Goal: Transaction & Acquisition: Purchase product/service

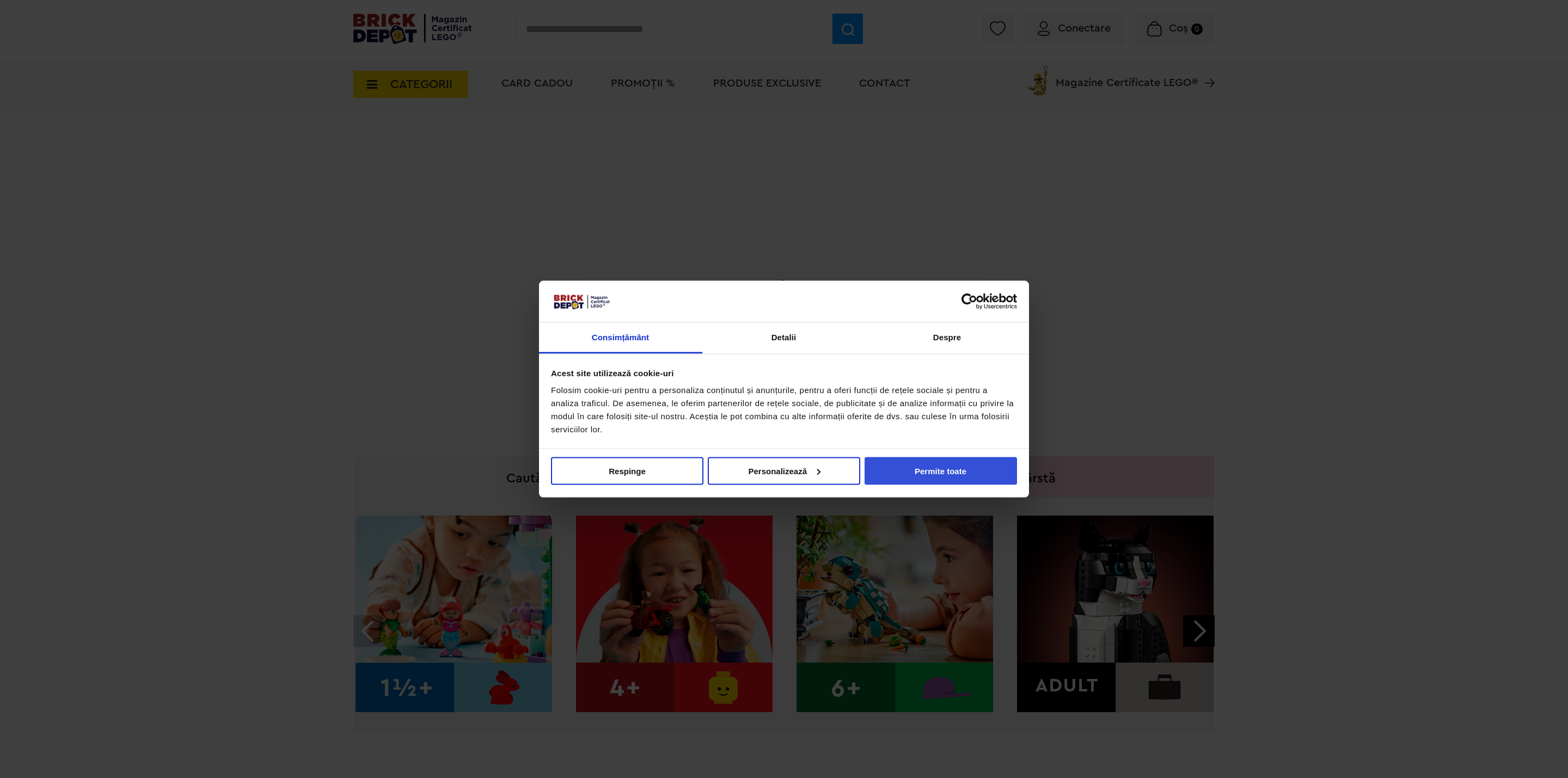
click at [953, 480] on button "Permite toate" at bounding box center [941, 470] width 152 height 28
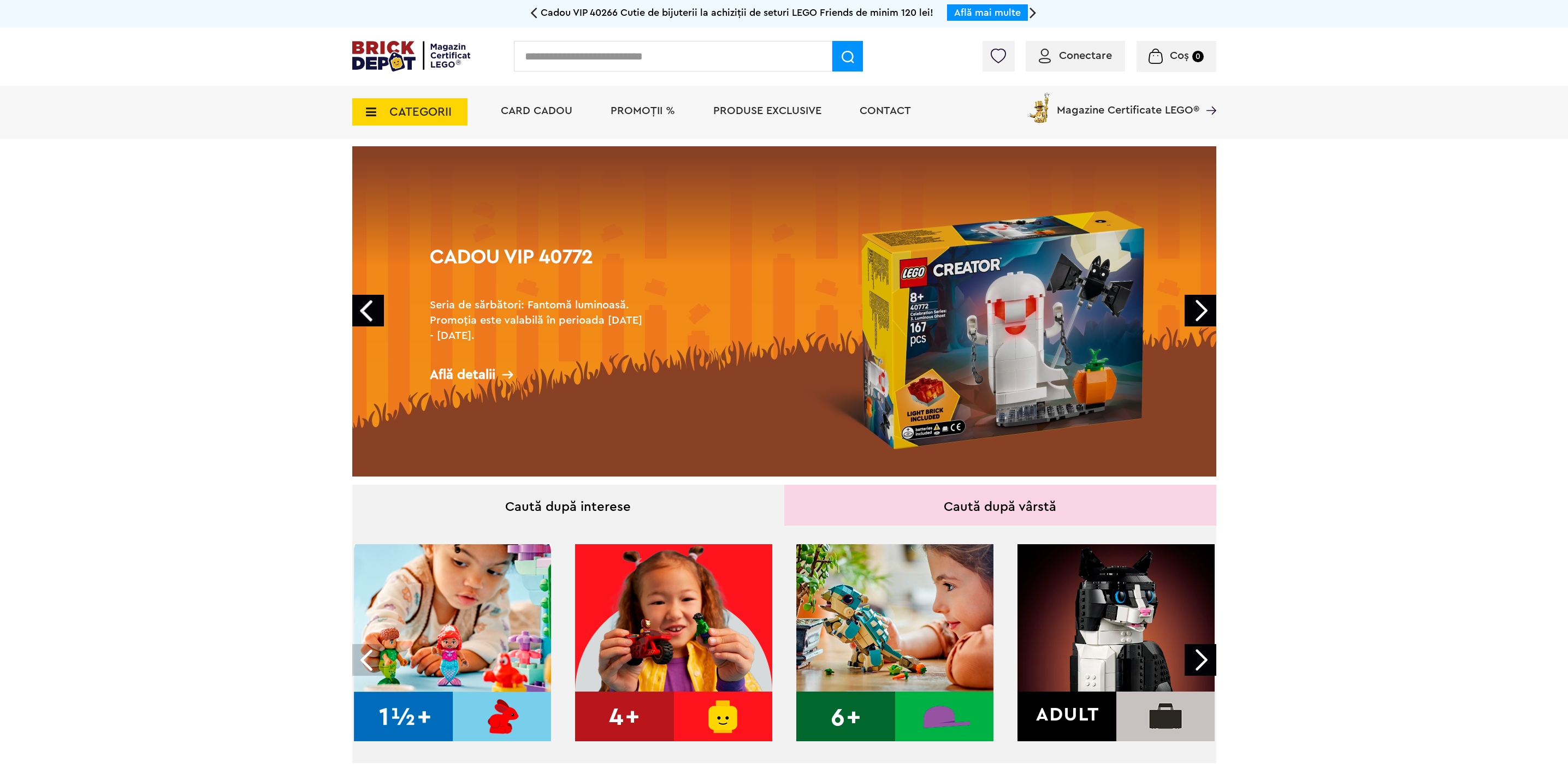
click at [1214, 304] on link "Next" at bounding box center [1200, 310] width 32 height 32
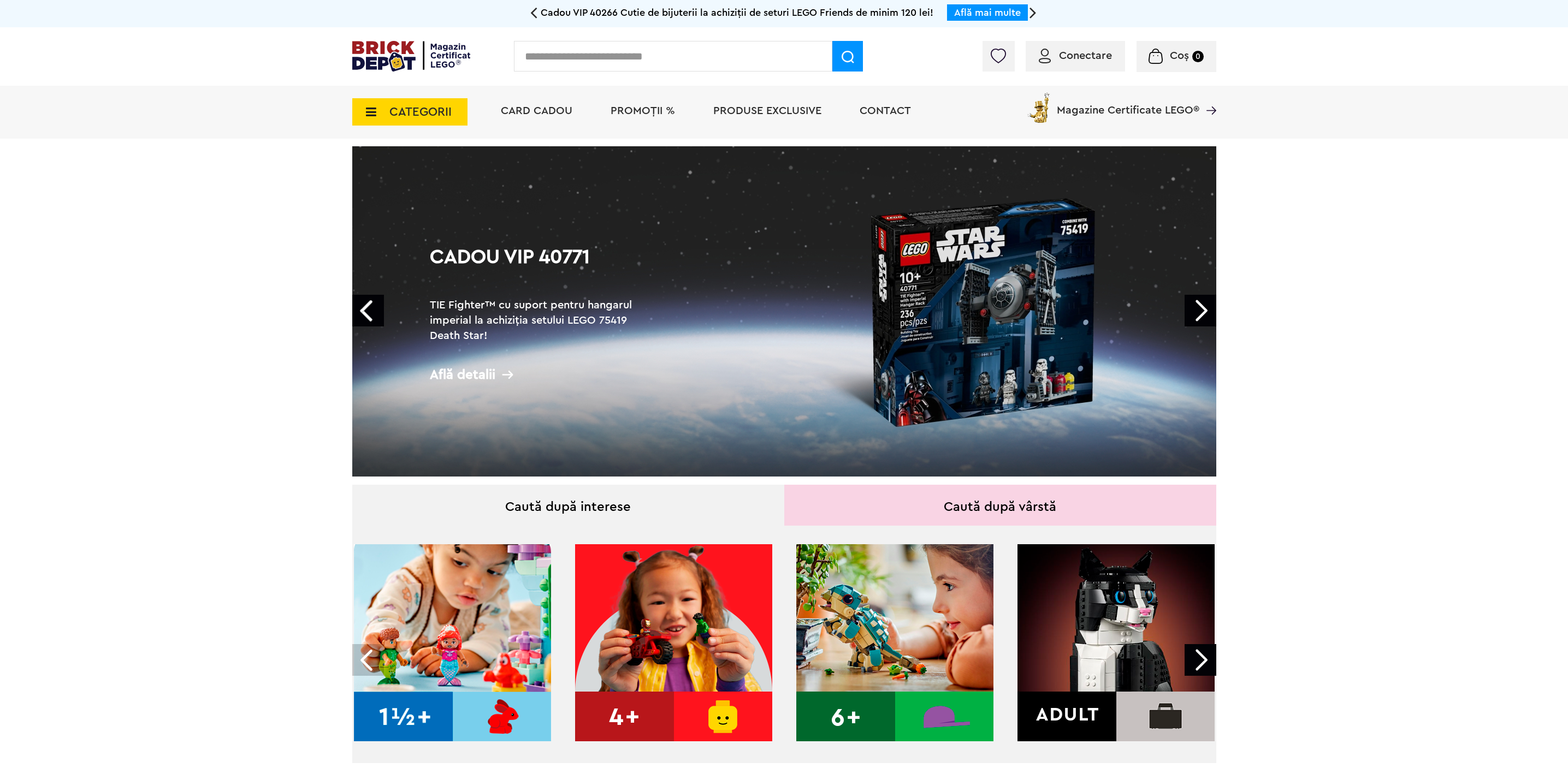
click at [1211, 307] on link "Next" at bounding box center [1200, 310] width 32 height 32
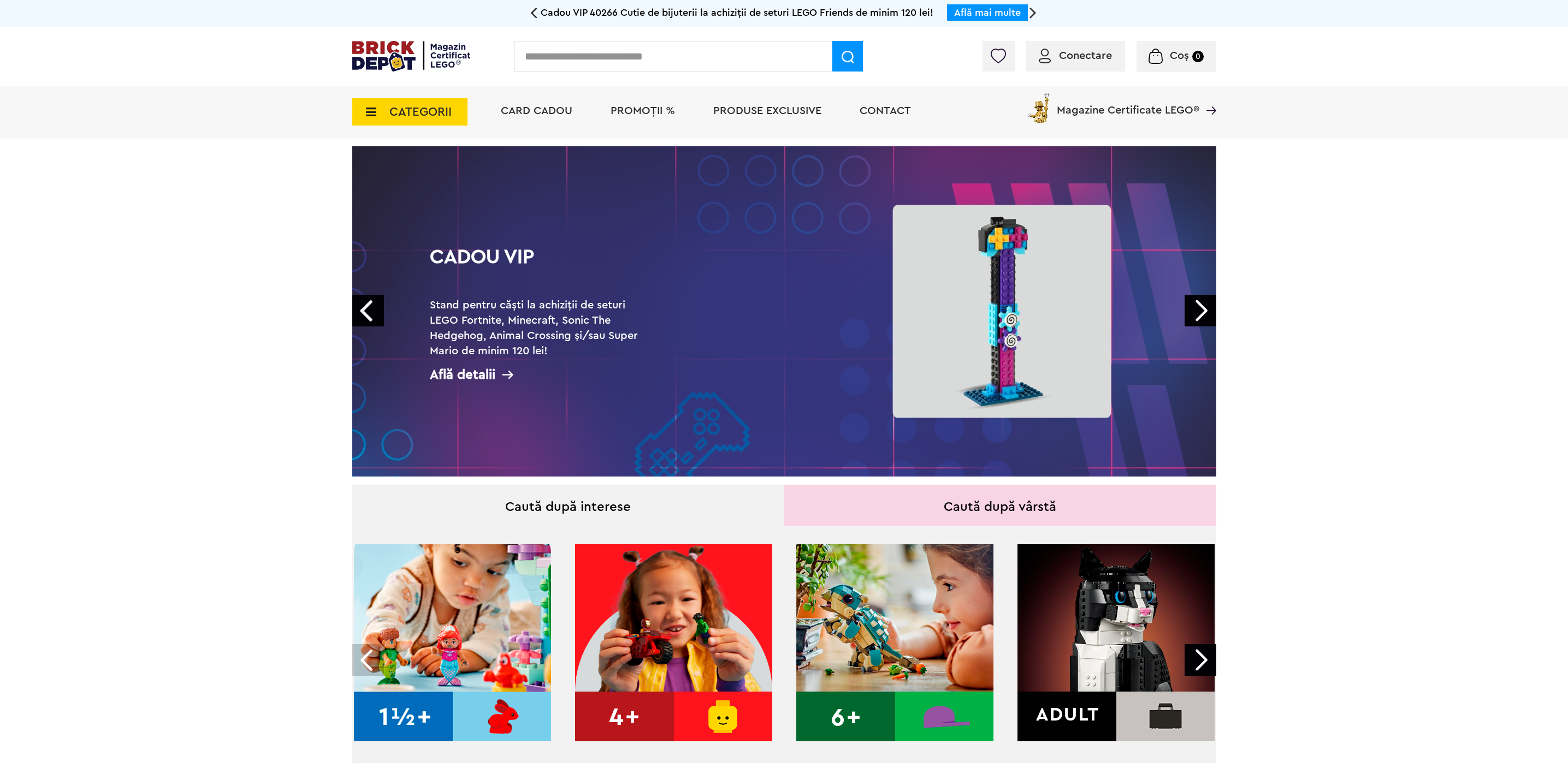
click at [1211, 307] on link "Next" at bounding box center [1200, 310] width 32 height 32
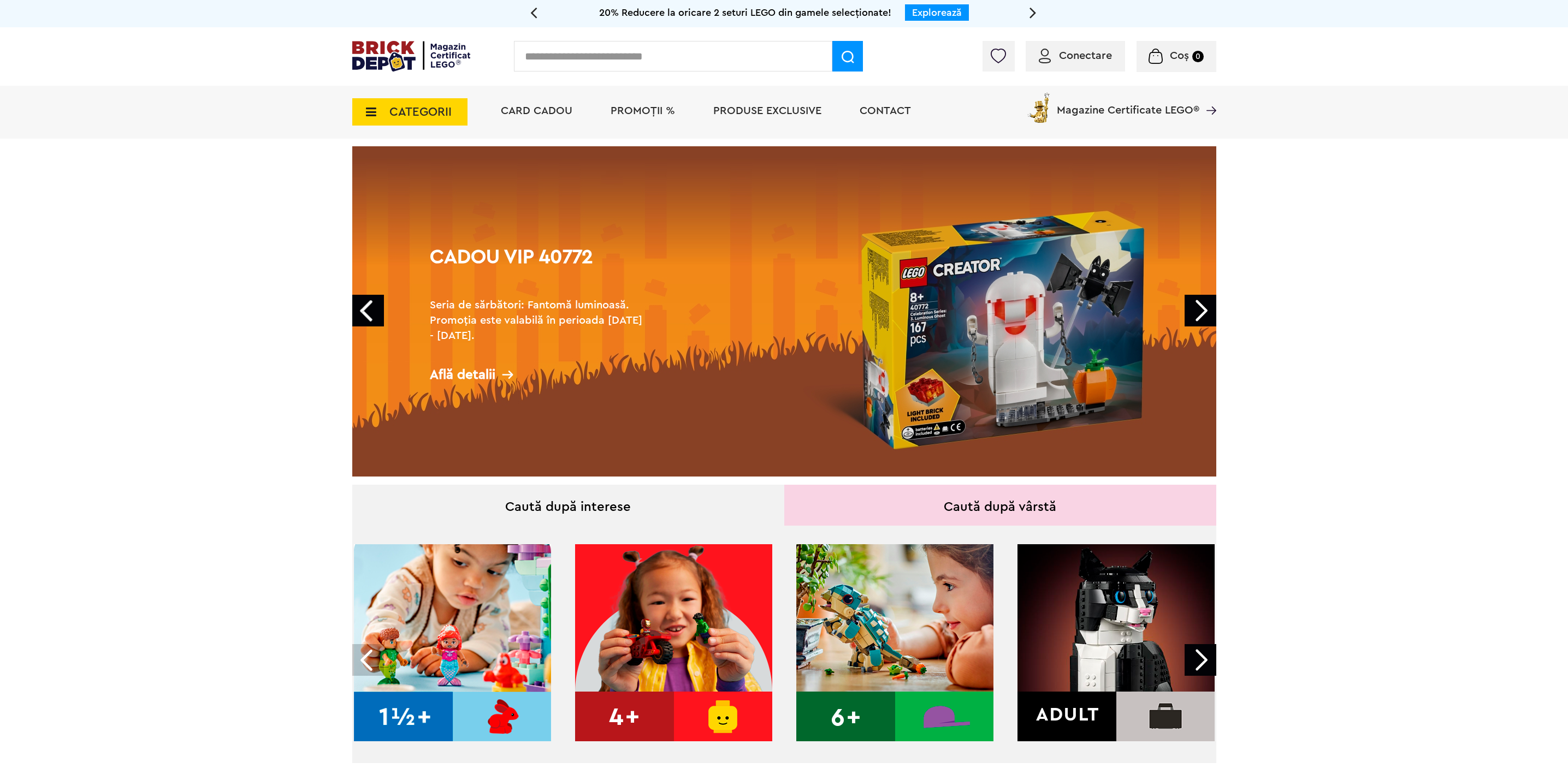
drag, startPoint x: 1214, startPoint y: 300, endPoint x: 1208, endPoint y: 306, distance: 8.5
click at [1208, 304] on link "Next" at bounding box center [1200, 310] width 32 height 32
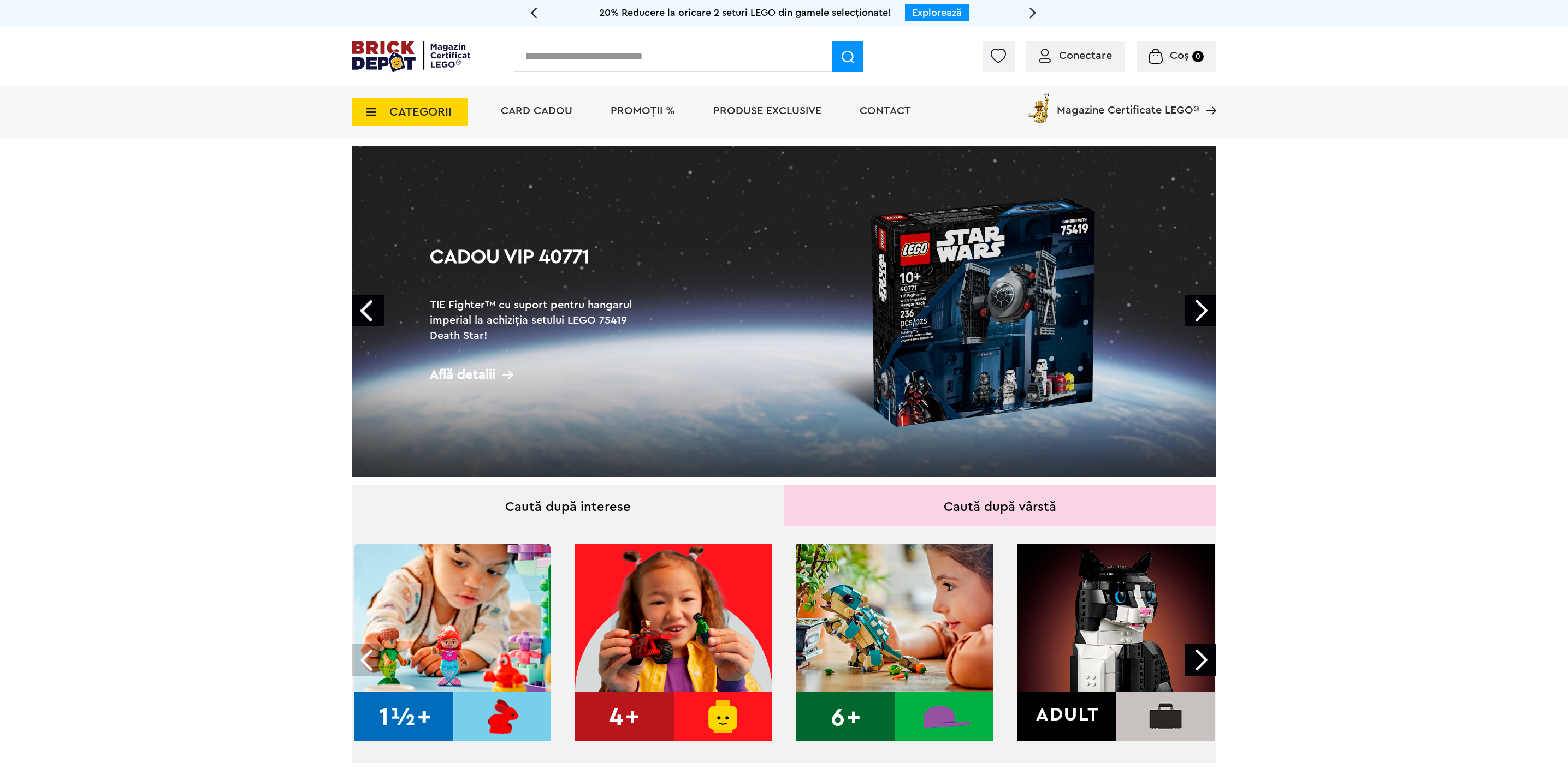
click at [1206, 308] on link "Next" at bounding box center [1200, 310] width 32 height 32
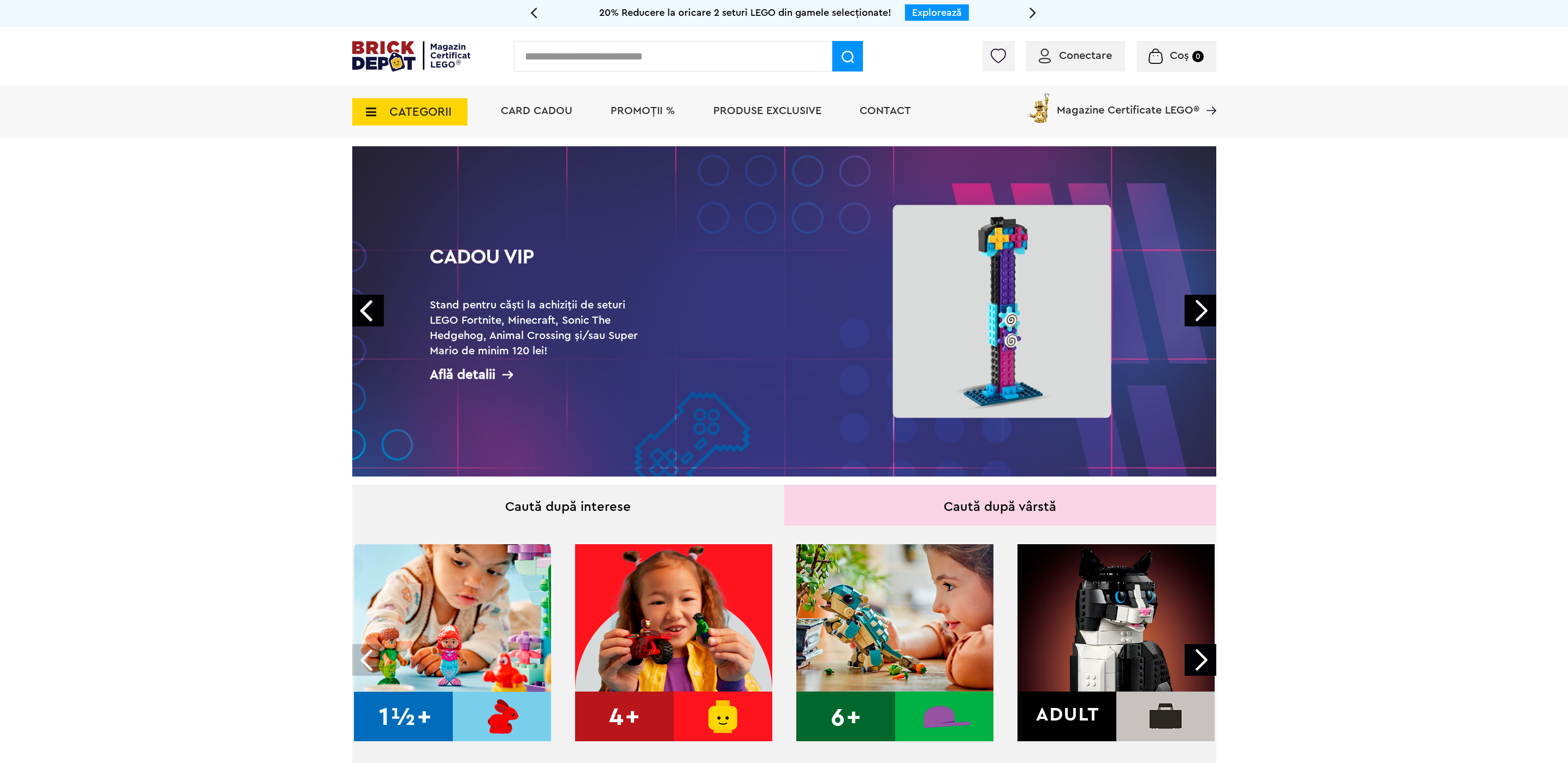
click at [1205, 308] on link "Next" at bounding box center [1200, 310] width 32 height 32
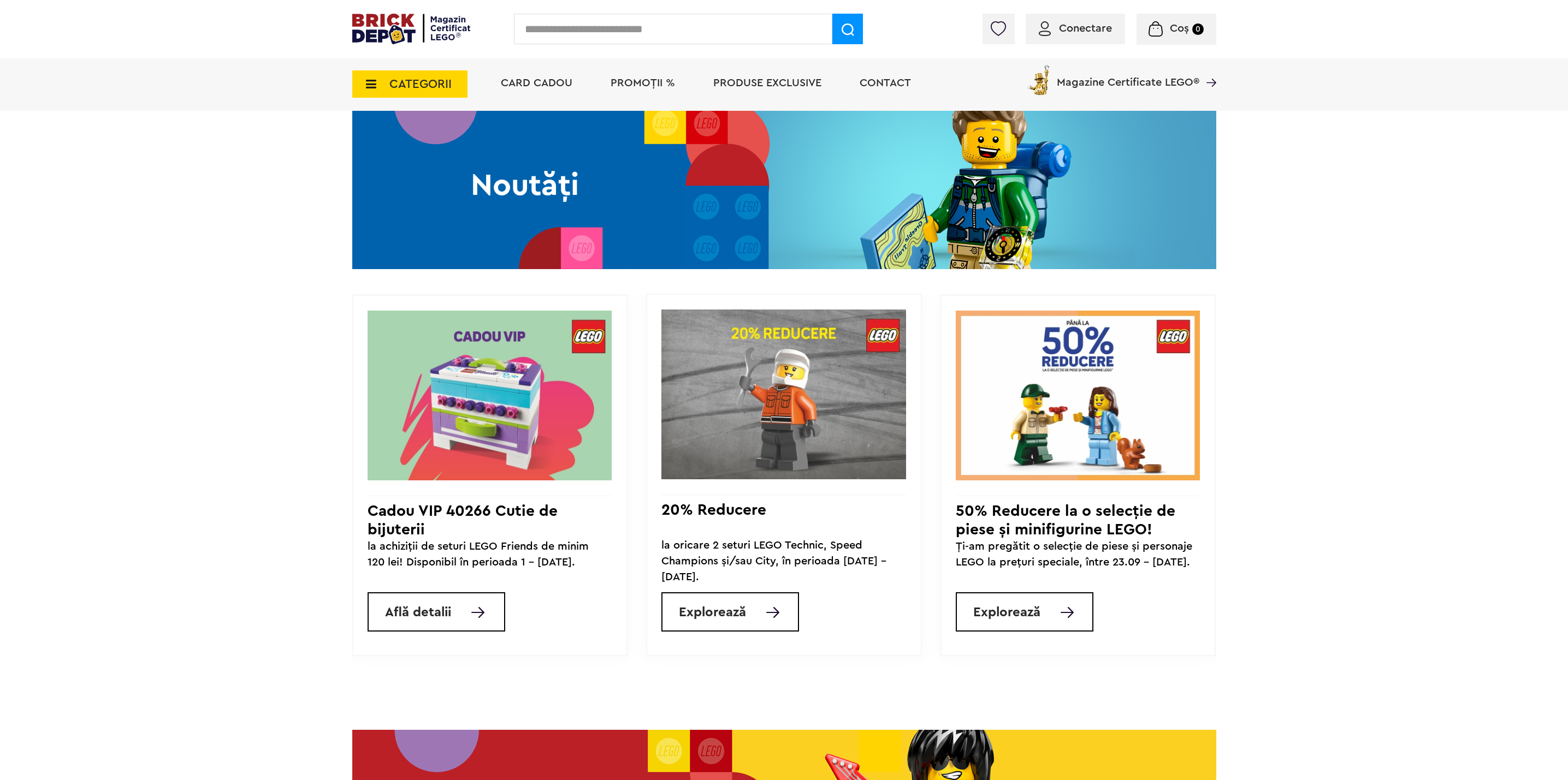
scroll to position [819, 0]
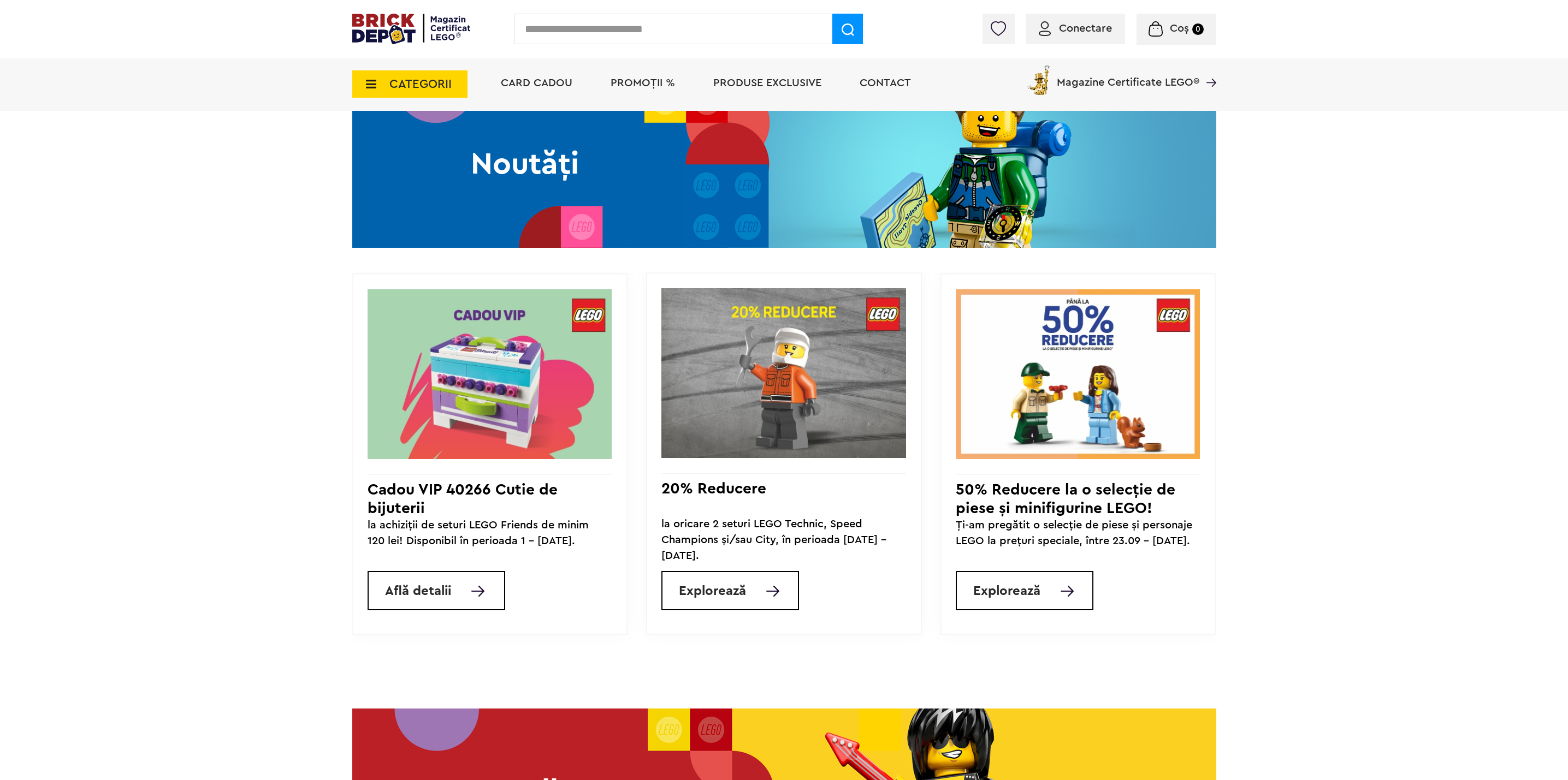
click at [626, 80] on span "PROMOȚII %" at bounding box center [642, 83] width 64 height 11
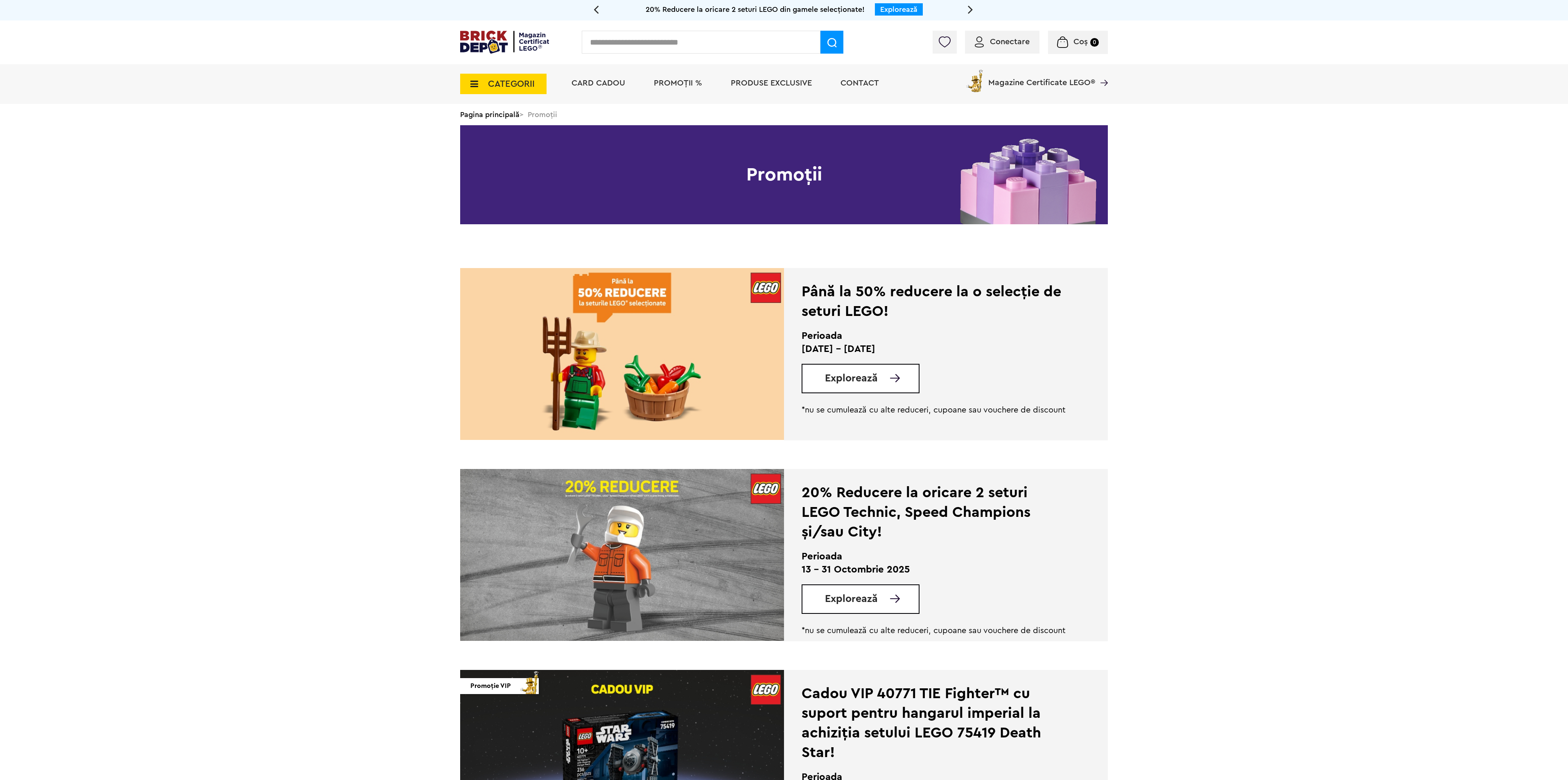
click at [849, 584] on div "Explorează" at bounding box center [861, 599] width 118 height 29
click at [852, 584] on span "Explorează" at bounding box center [851, 599] width 53 height 10
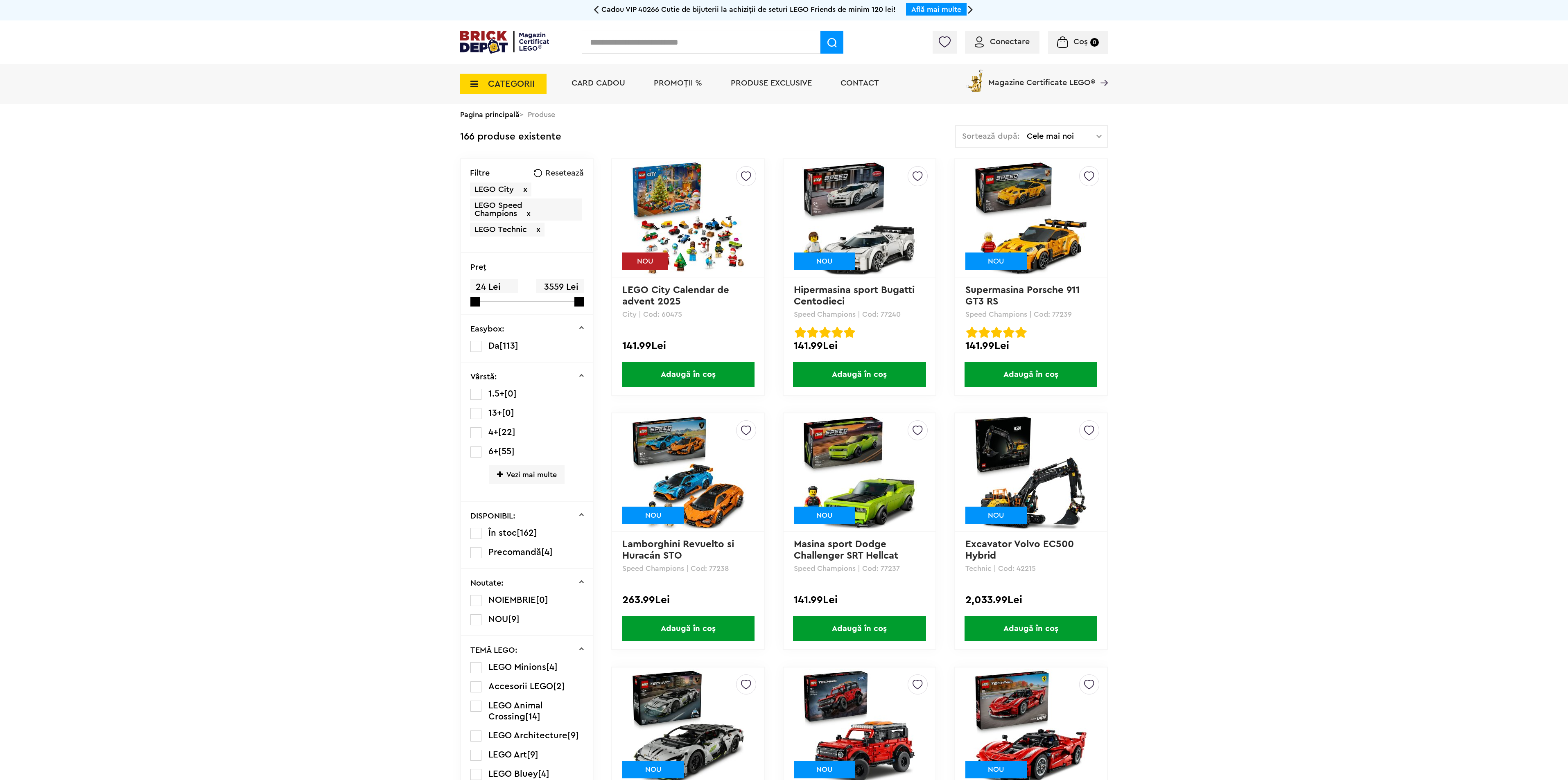
click at [683, 88] on li "PROMOȚII %" at bounding box center [678, 84] width 65 height 40
click at [681, 87] on span "PROMOȚII %" at bounding box center [677, 83] width 48 height 8
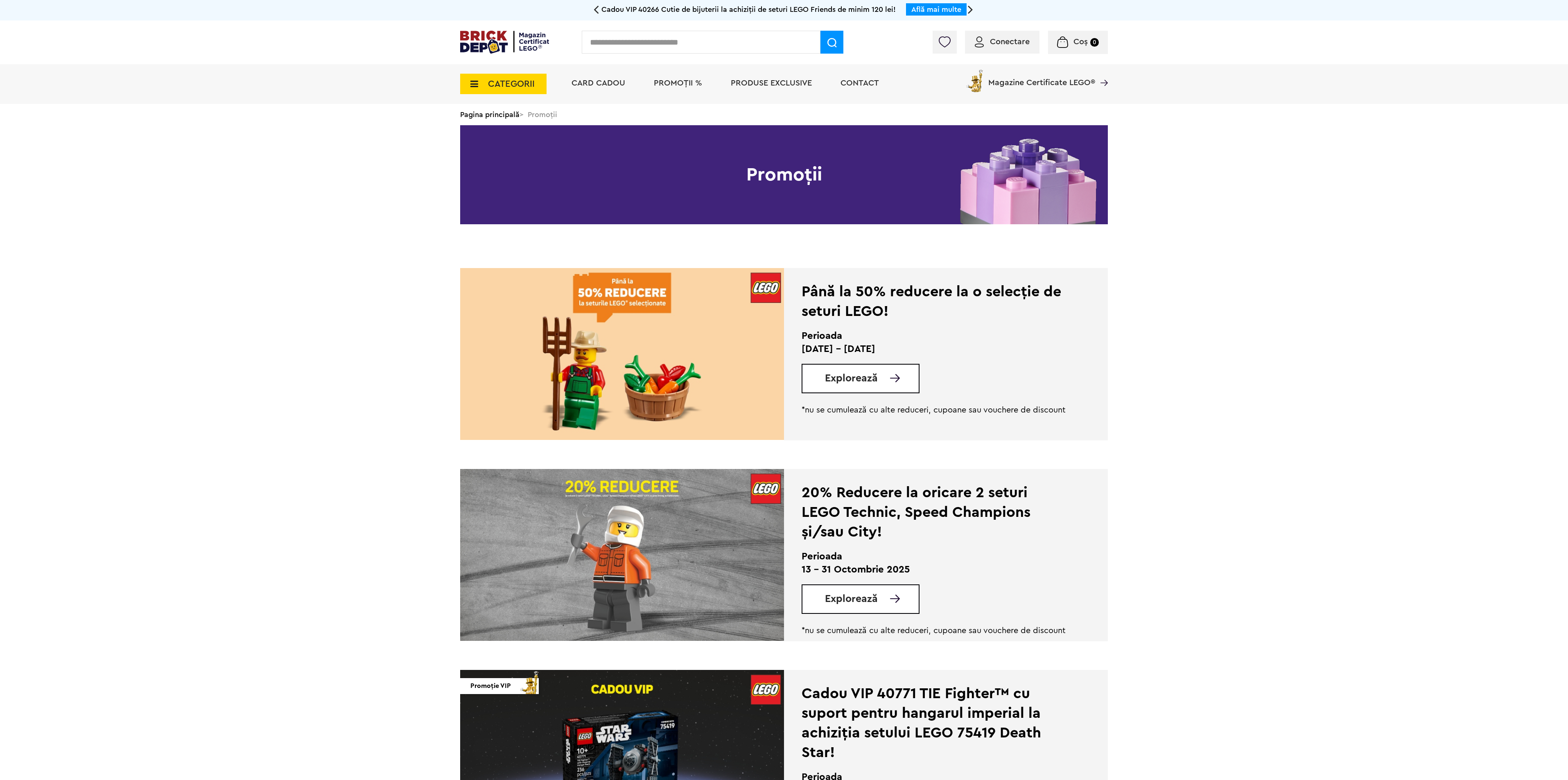
click at [858, 365] on div "Explorează" at bounding box center [861, 378] width 118 height 29
click at [866, 381] on span "Explorează" at bounding box center [851, 378] width 53 height 10
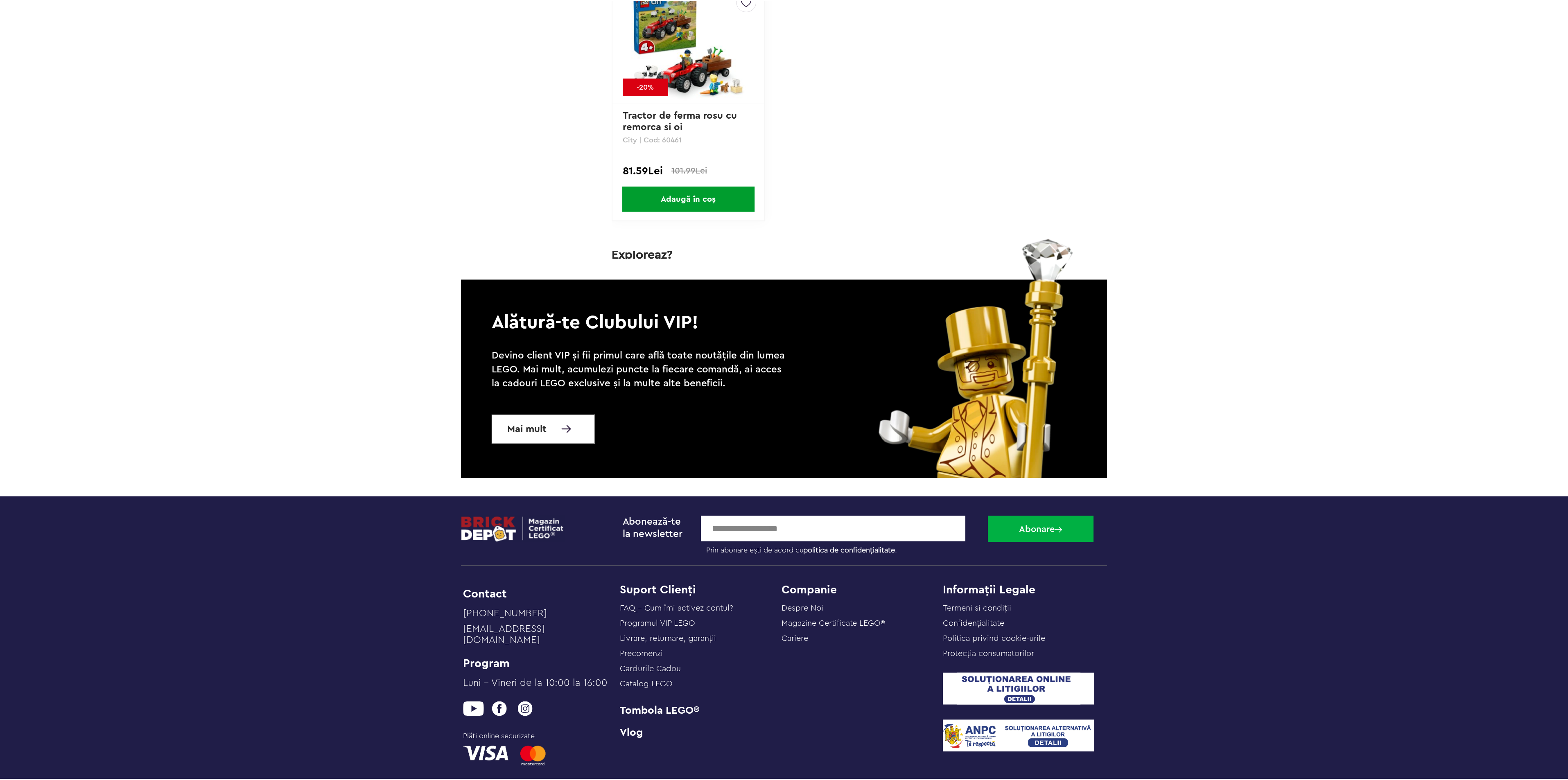
scroll to position [4259, 0]
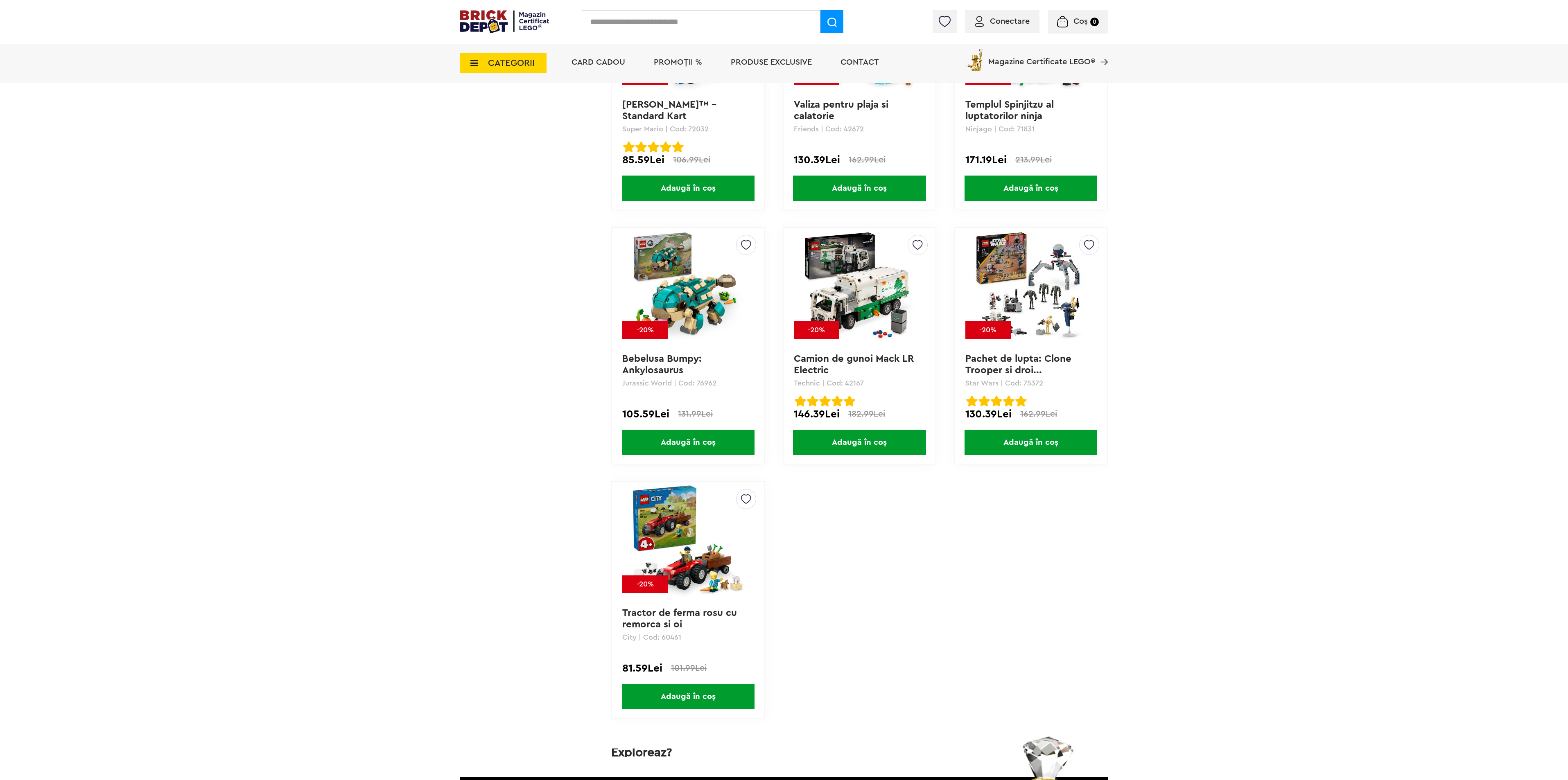
drag, startPoint x: 470, startPoint y: 431, endPoint x: 481, endPoint y: 346, distance: 85.7
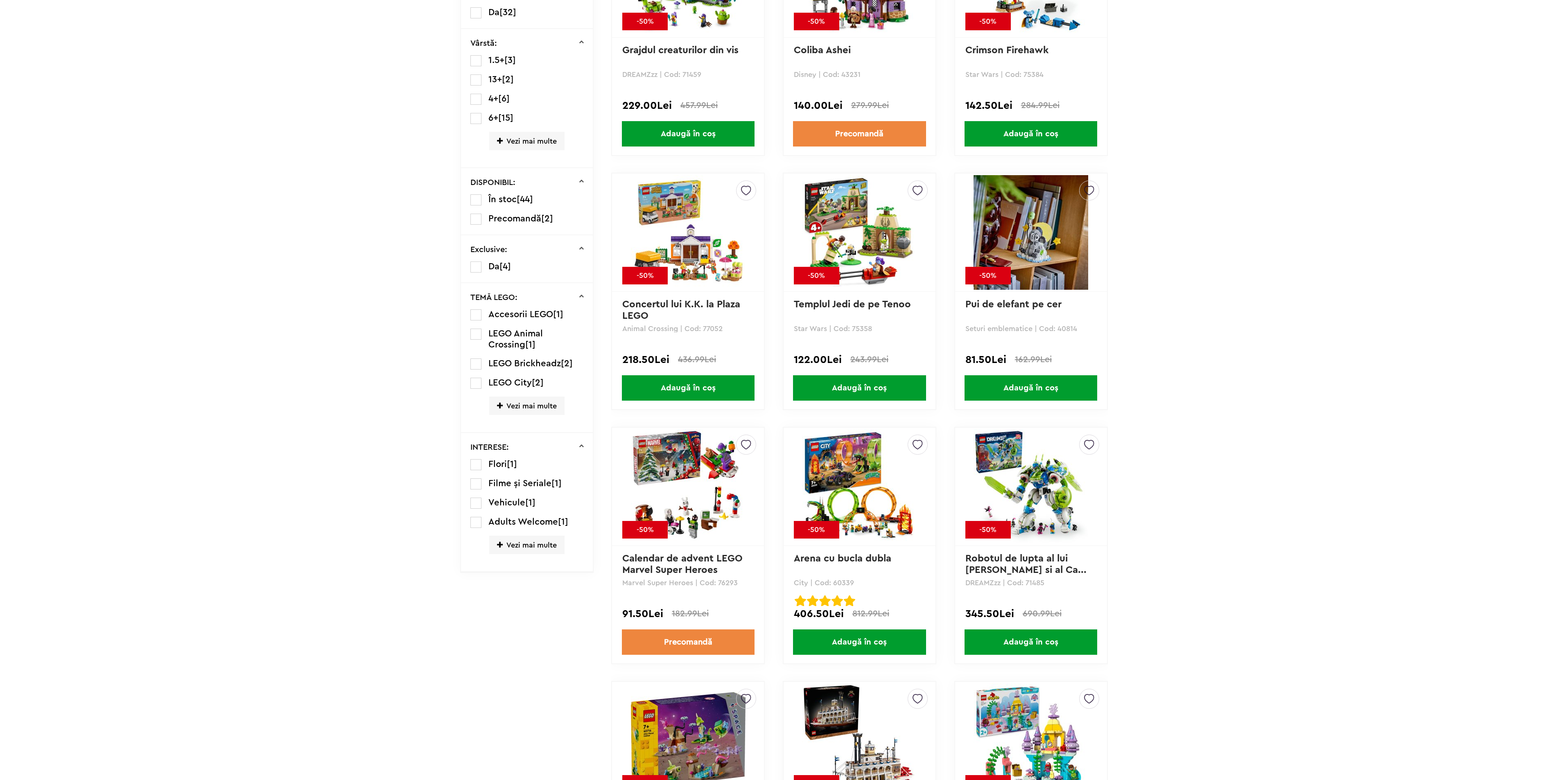
scroll to position [0, 0]
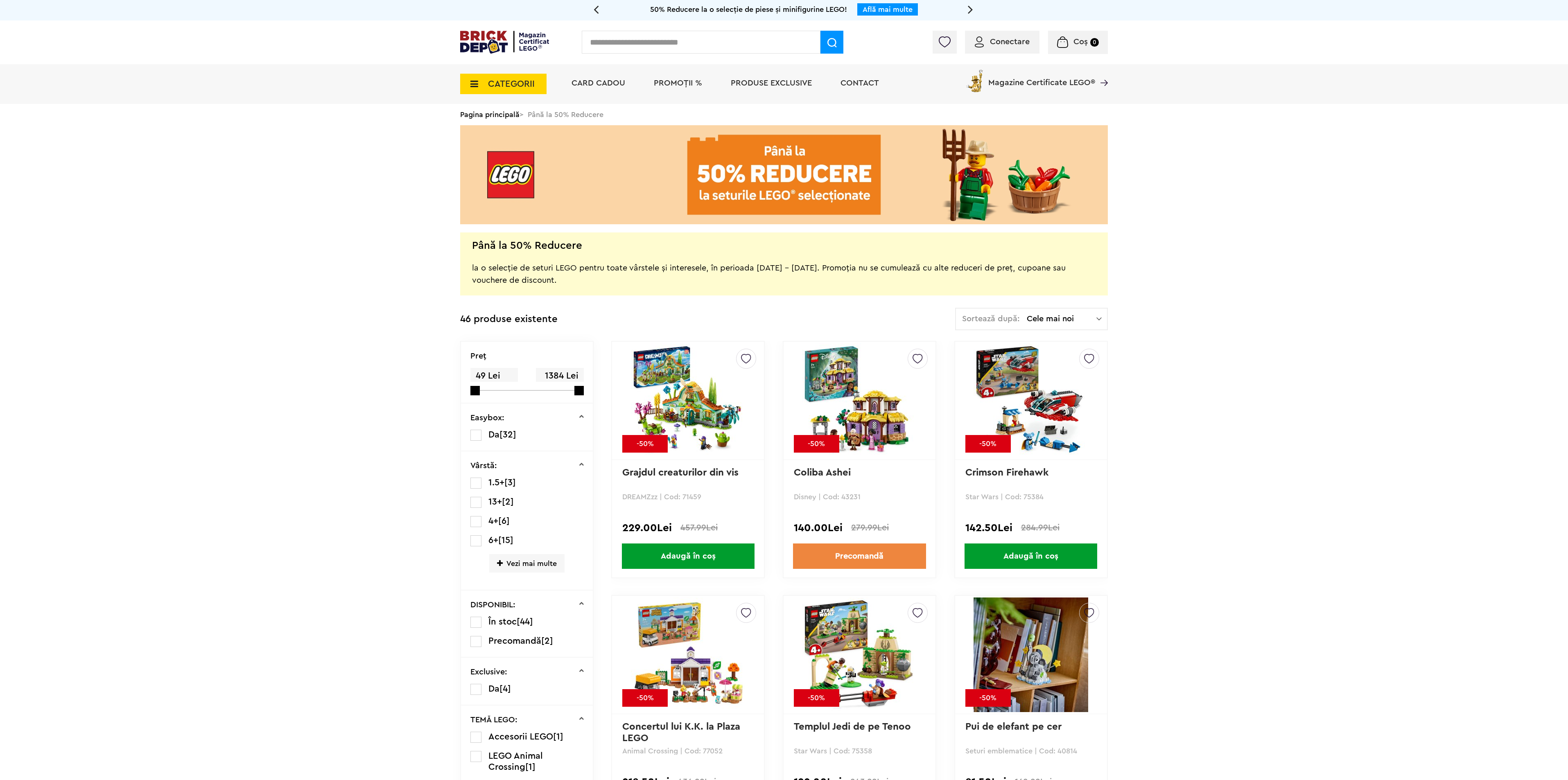
click at [686, 88] on li "PROMOȚII %" at bounding box center [678, 84] width 65 height 40
click at [486, 38] on img at bounding box center [505, 42] width 89 height 23
